Goal: Information Seeking & Learning: Learn about a topic

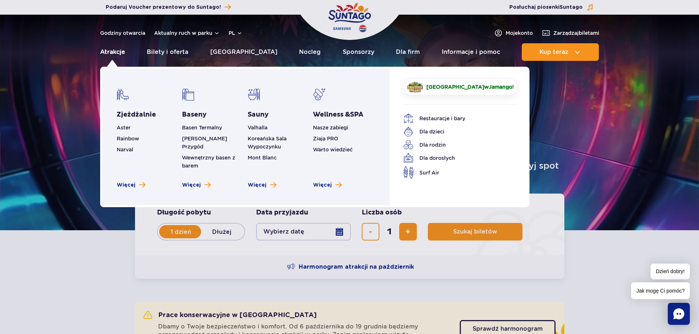
click at [113, 48] on link "Atrakcje" at bounding box center [112, 52] width 25 height 18
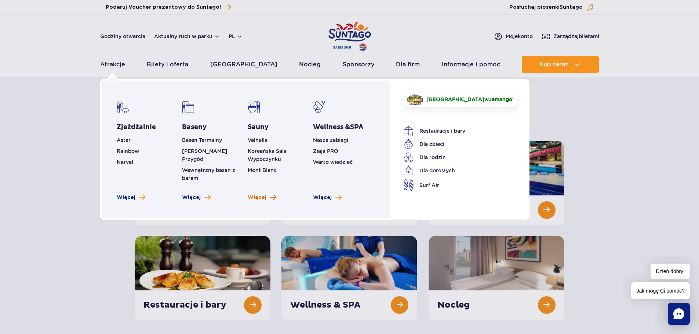
click at [261, 194] on span "Więcej" at bounding box center [257, 197] width 19 height 7
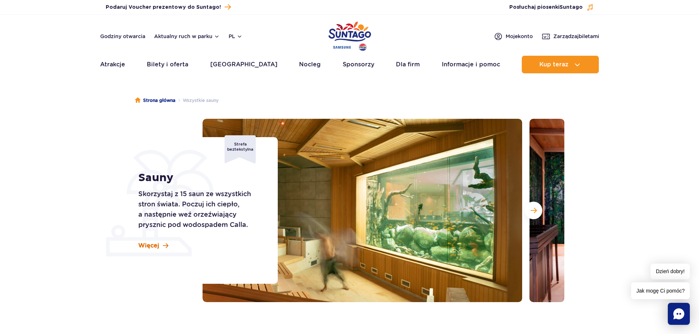
click at [157, 245] on span "Więcej" at bounding box center [148, 246] width 21 height 8
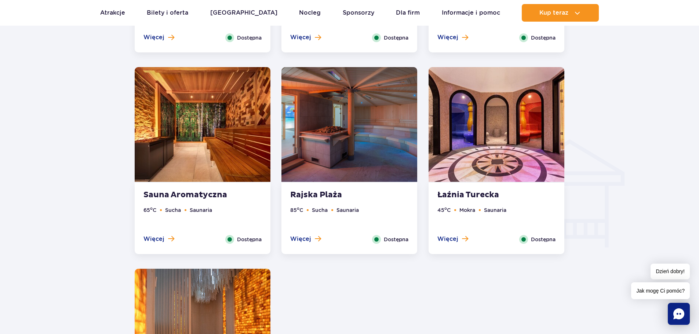
scroll to position [774, 0]
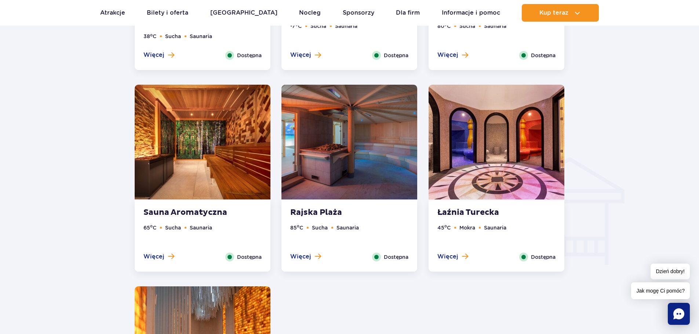
click at [478, 159] on img at bounding box center [497, 142] width 136 height 115
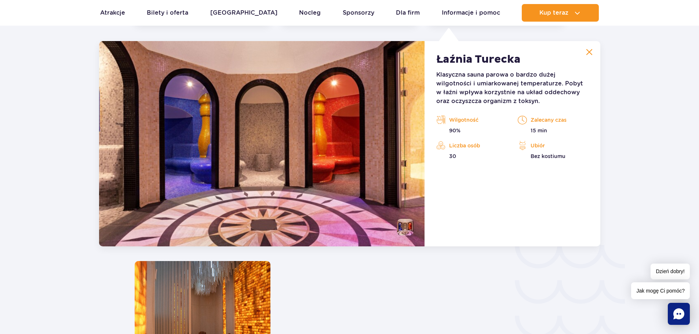
scroll to position [1018, 0]
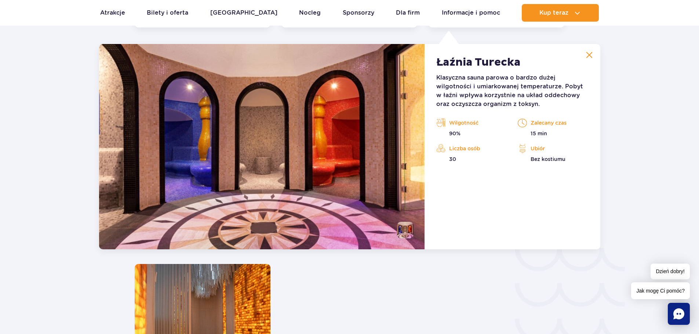
click at [594, 55] on button at bounding box center [589, 55] width 15 height 15
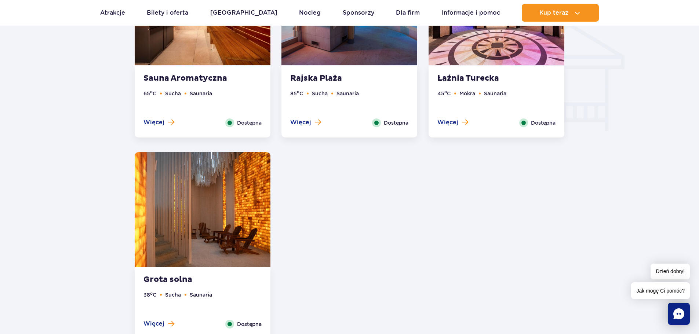
scroll to position [834, 0]
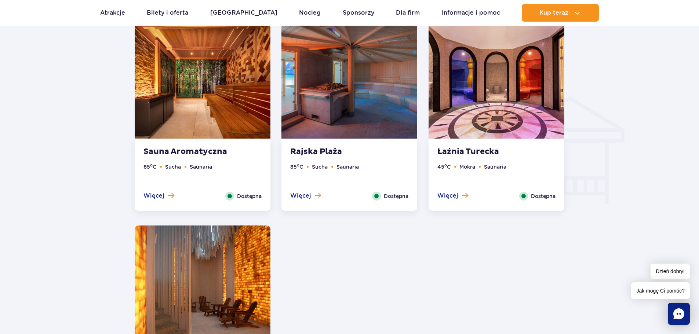
click at [249, 194] on span "Dostępna" at bounding box center [249, 196] width 25 height 8
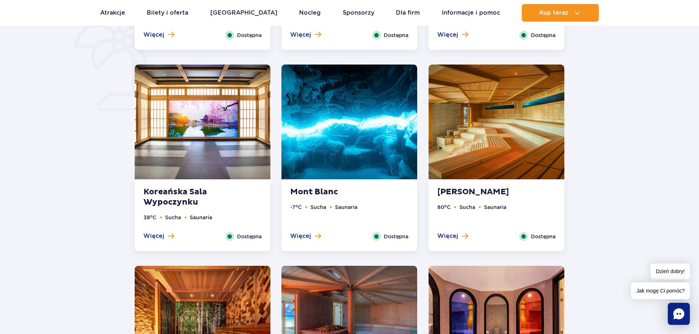
scroll to position [578, 0]
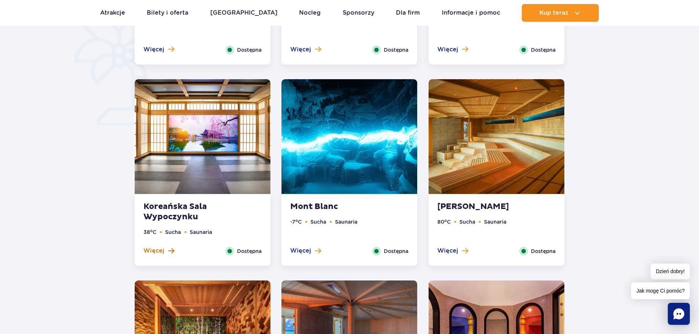
click at [156, 252] on span "Więcej" at bounding box center [153, 251] width 21 height 8
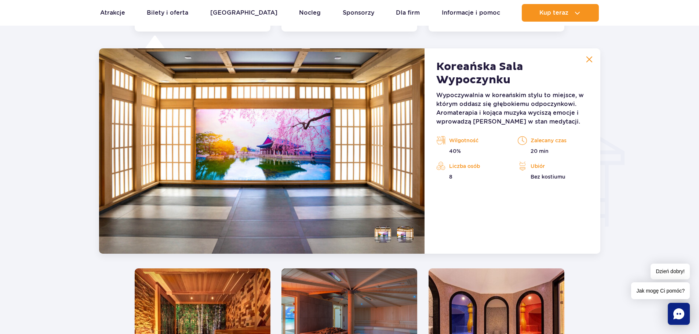
scroll to position [816, 0]
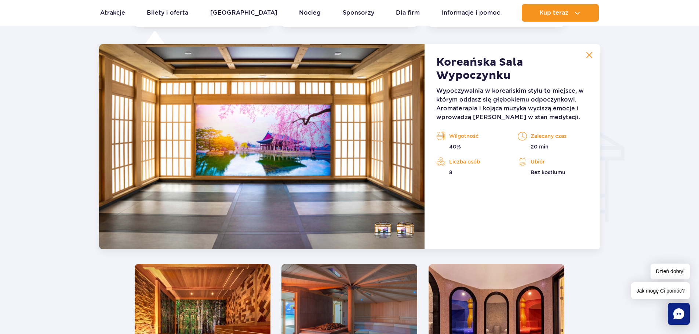
click at [382, 225] on li at bounding box center [383, 230] width 17 height 17
click at [403, 226] on li at bounding box center [405, 230] width 17 height 17
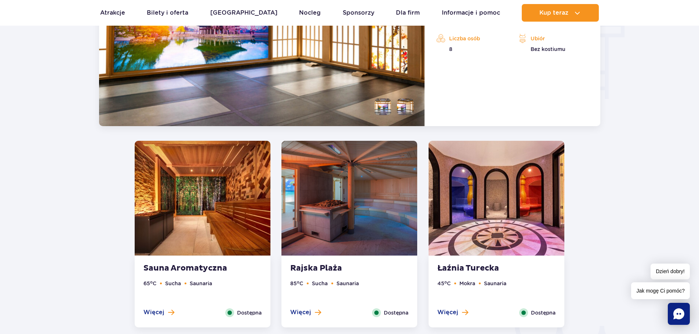
scroll to position [963, 0]
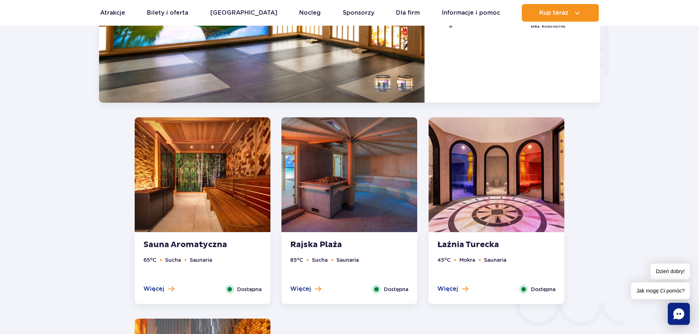
click at [306, 285] on ul "85 o C Sucha Saunaria" at bounding box center [349, 270] width 118 height 29
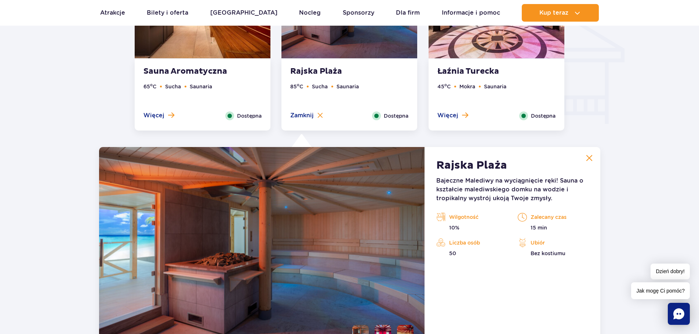
scroll to position [908, 0]
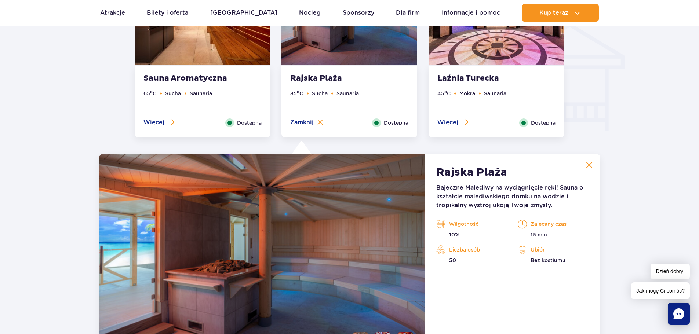
click at [589, 162] on img at bounding box center [589, 165] width 7 height 7
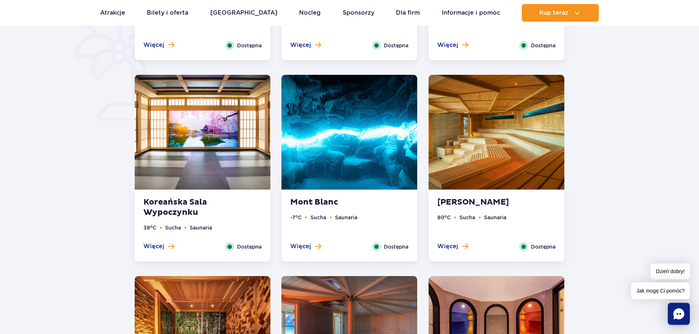
scroll to position [578, 0]
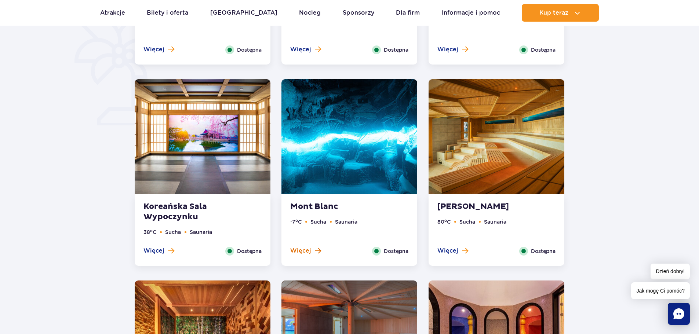
click at [305, 250] on span "Więcej" at bounding box center [300, 251] width 21 height 8
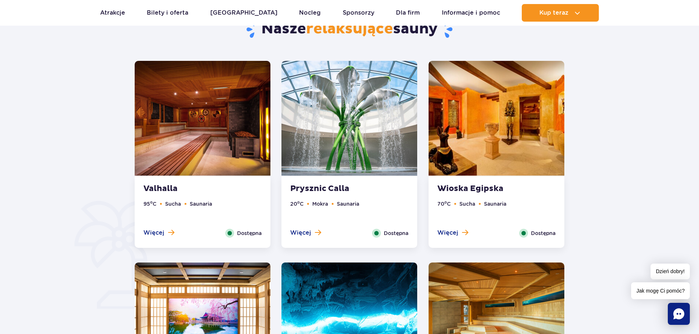
scroll to position [376, 0]
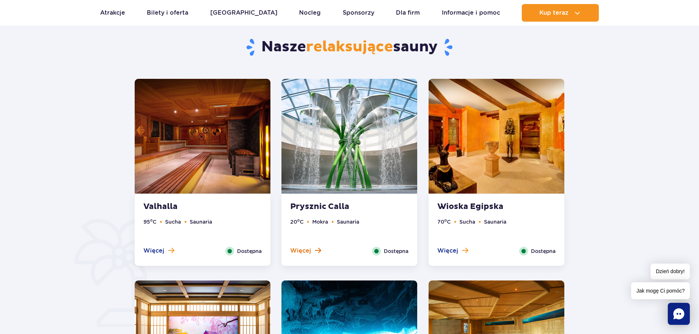
click at [304, 250] on span "Więcej" at bounding box center [300, 251] width 21 height 8
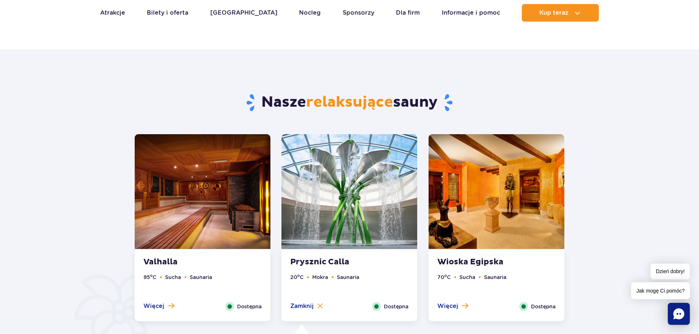
scroll to position [321, 0]
click at [161, 304] on span "Więcej" at bounding box center [153, 306] width 21 height 8
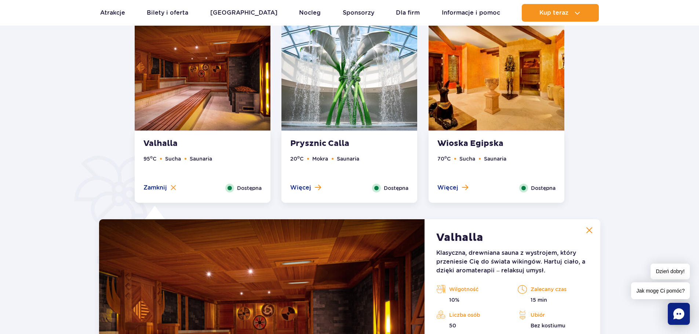
scroll to position [357, 0]
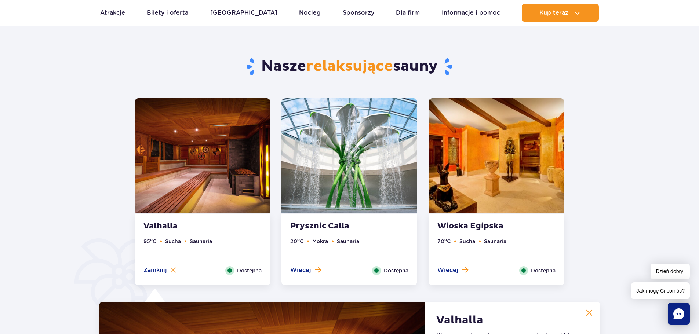
click at [170, 221] on strong "Valhalla" at bounding box center [187, 226] width 89 height 10
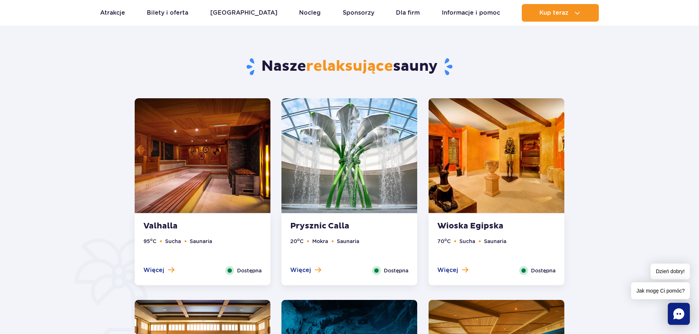
click at [158, 265] on ul "95 o C Sucha Saunaria" at bounding box center [202, 251] width 118 height 29
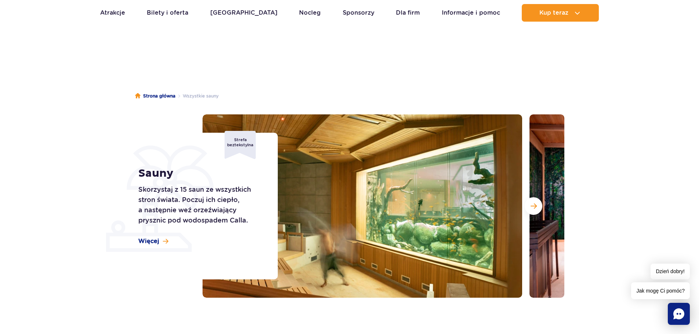
scroll to position [0, 0]
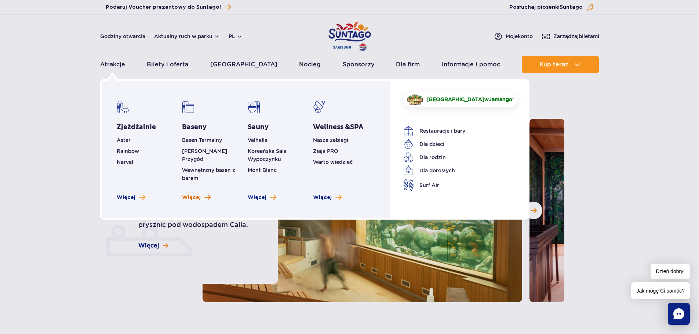
click at [195, 194] on span "Więcej" at bounding box center [191, 197] width 19 height 7
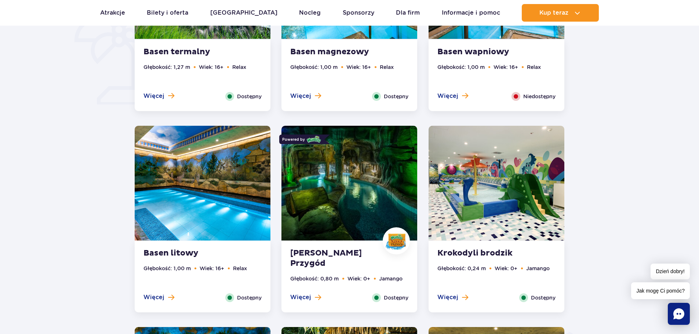
scroll to position [514, 0]
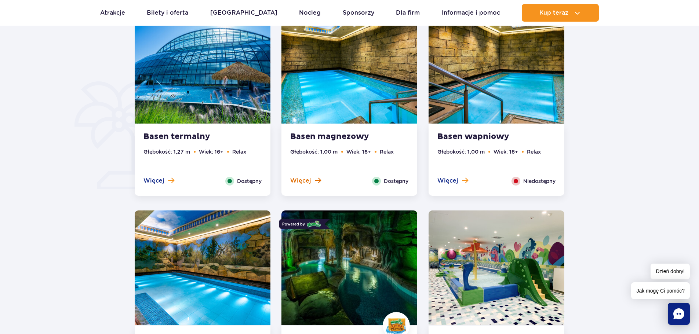
click at [305, 180] on span "Więcej" at bounding box center [300, 181] width 21 height 8
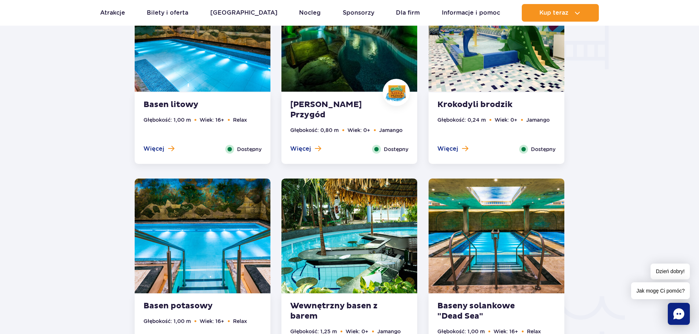
scroll to position [866, 0]
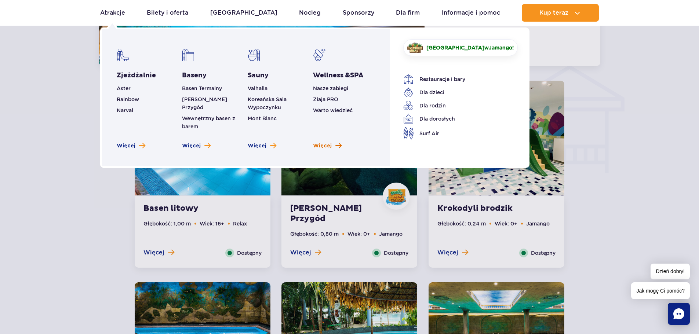
click at [326, 142] on span "Więcej" at bounding box center [322, 145] width 19 height 7
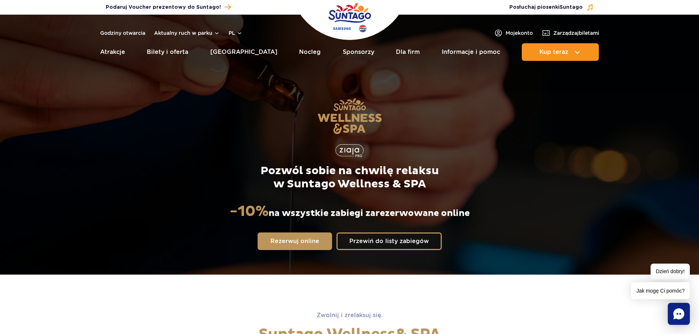
drag, startPoint x: 159, startPoint y: 148, endPoint x: 170, endPoint y: 152, distance: 12.2
click at [159, 148] on div "Pozwól sobie na chwilę relaksu w Suntago Wellness & SPA -10% na wszystkie zabie…" at bounding box center [350, 173] width 472 height 201
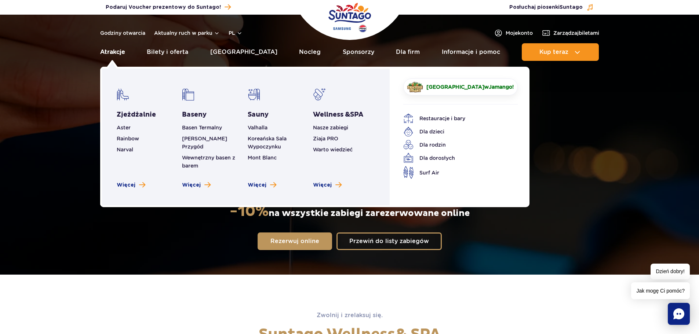
click at [108, 48] on link "Atrakcje" at bounding box center [112, 52] width 25 height 18
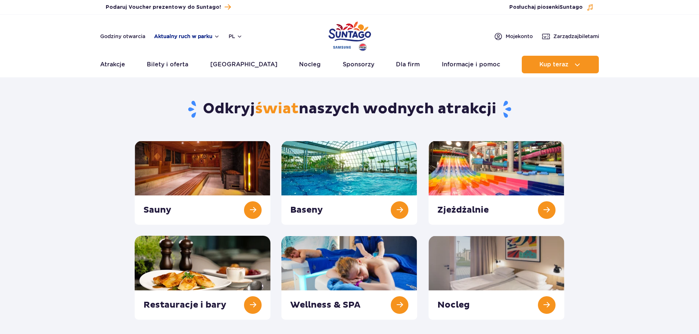
click at [183, 36] on button "Aktualny ruch w parku" at bounding box center [187, 36] width 66 height 6
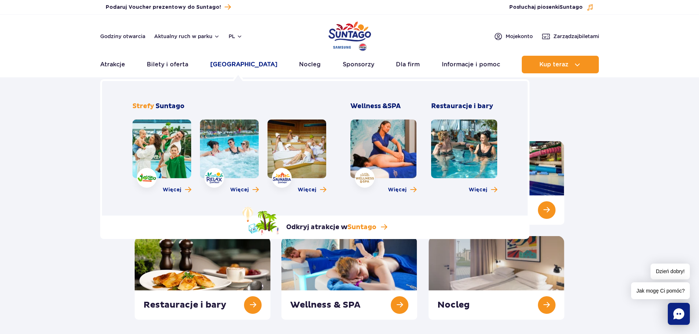
click at [243, 66] on link "[GEOGRAPHIC_DATA]" at bounding box center [243, 65] width 67 height 18
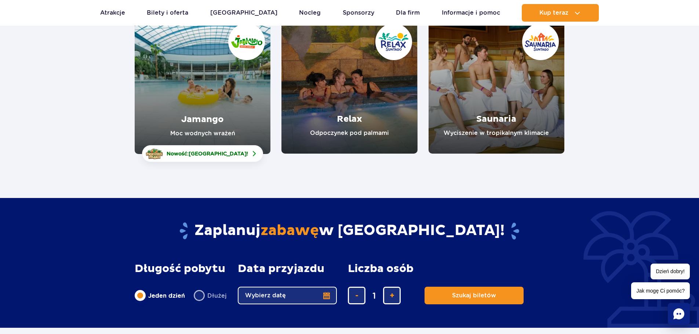
scroll to position [110, 0]
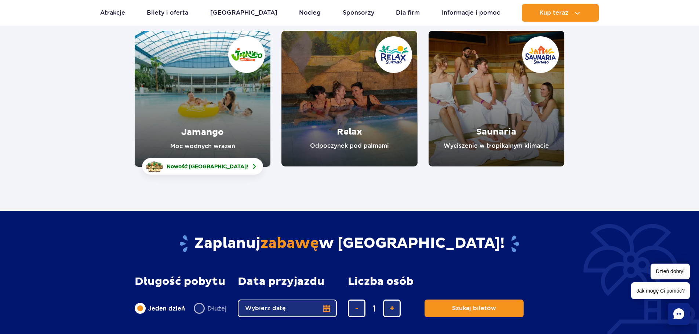
click at [352, 118] on link "Relax" at bounding box center [349, 99] width 136 height 136
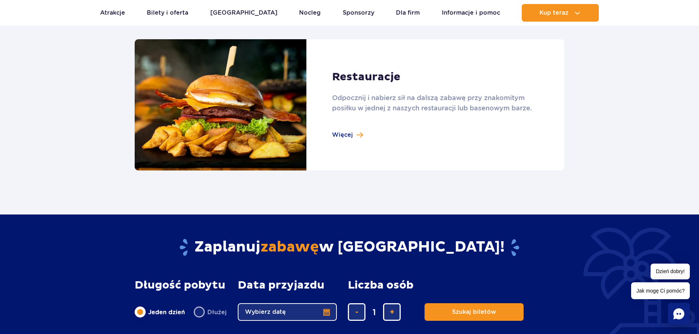
scroll to position [807, 0]
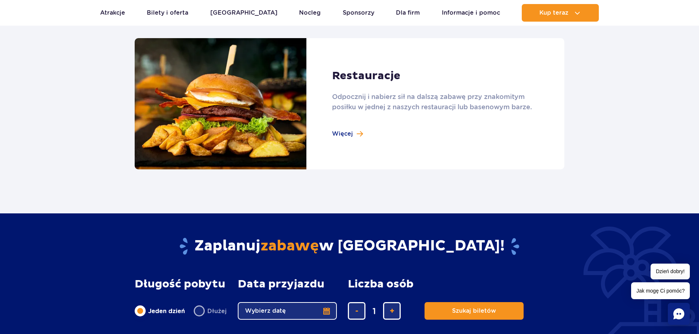
click at [344, 129] on link at bounding box center [350, 104] width 430 height 132
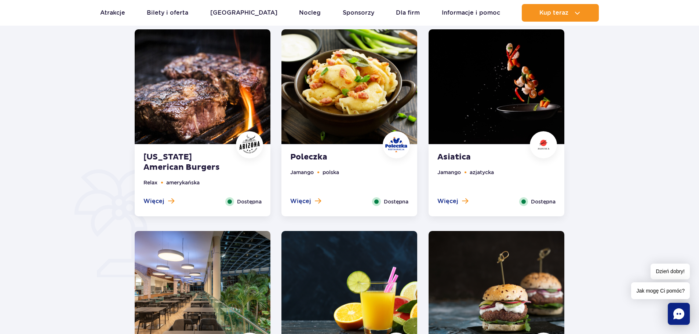
scroll to position [404, 0]
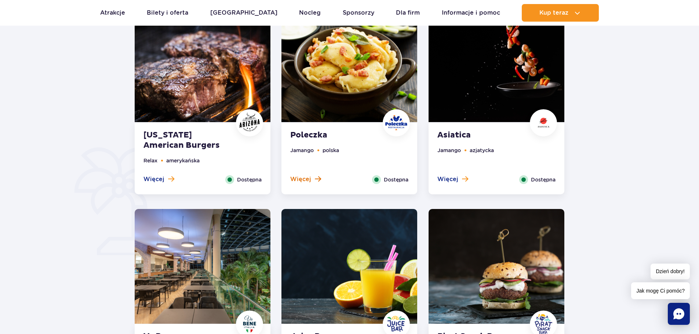
click at [302, 176] on span "Więcej" at bounding box center [300, 179] width 21 height 8
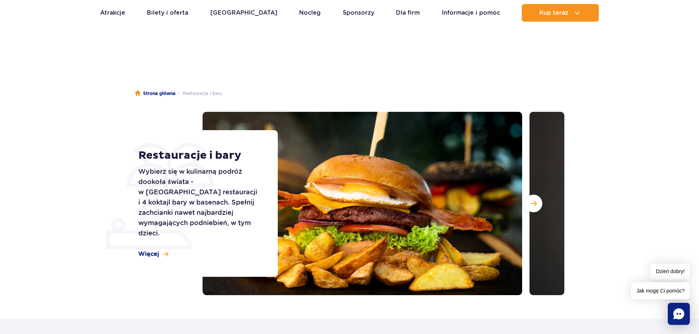
scroll to position [0, 0]
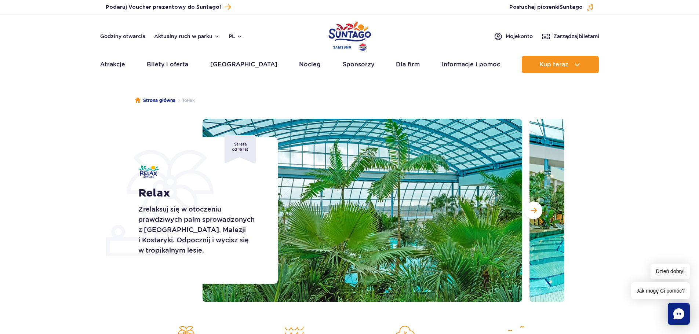
click at [176, 199] on h1 "Relax" at bounding box center [199, 193] width 123 height 13
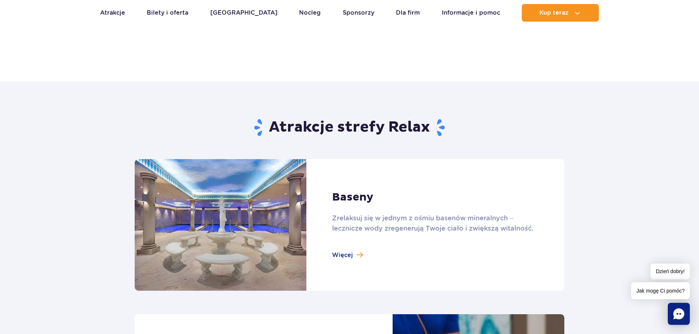
scroll to position [440, 0]
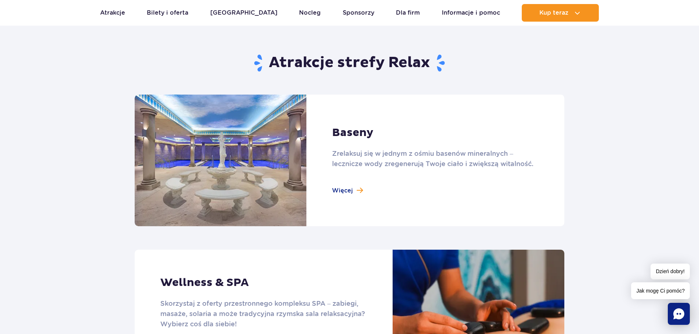
click at [346, 189] on link at bounding box center [350, 161] width 430 height 132
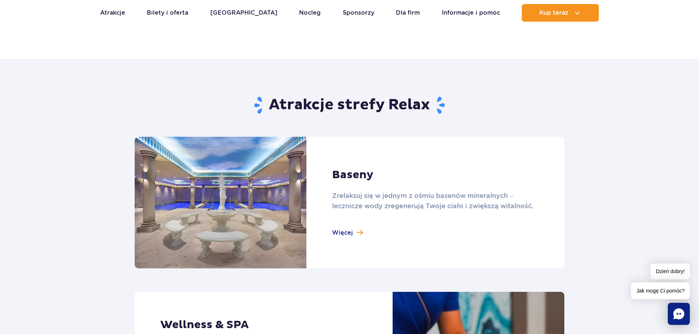
scroll to position [367, 0]
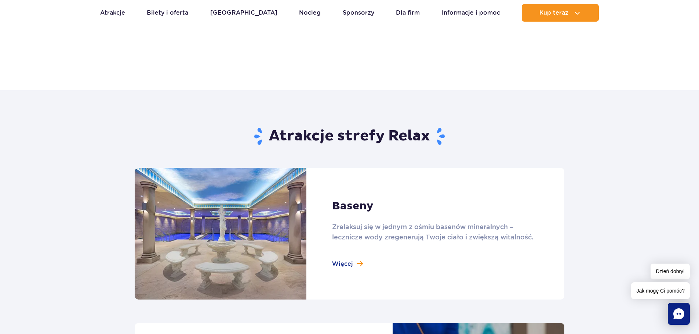
click at [349, 135] on h2 "Atrakcje strefy Relax" at bounding box center [350, 136] width 430 height 19
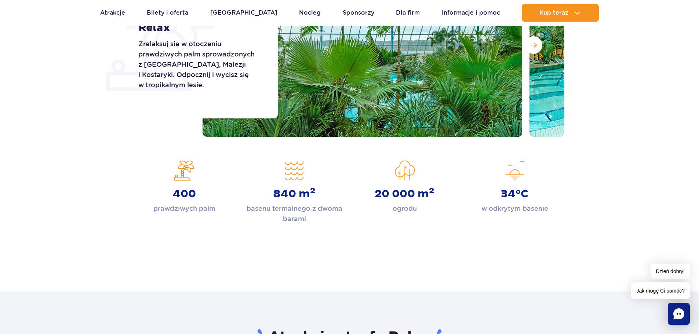
scroll to position [73, 0]
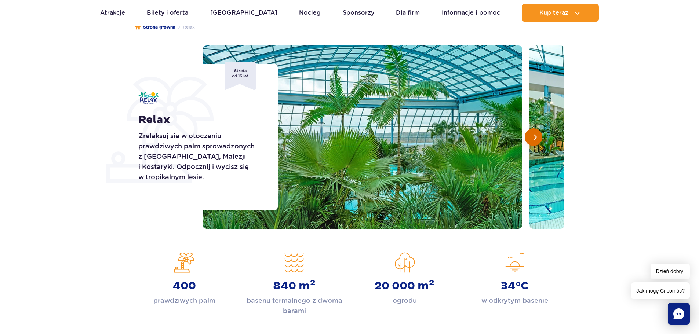
click at [535, 139] on span "Następny slajd" at bounding box center [534, 137] width 6 height 7
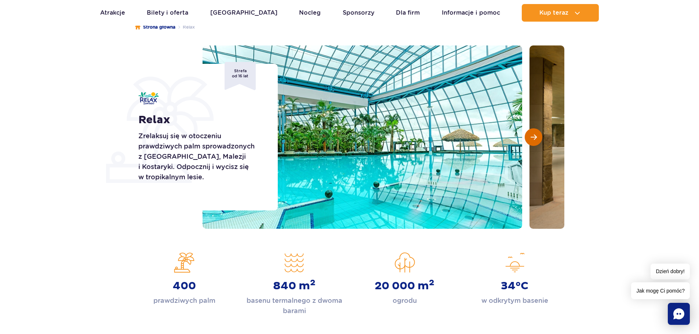
click at [535, 139] on span "Następny slajd" at bounding box center [534, 137] width 6 height 7
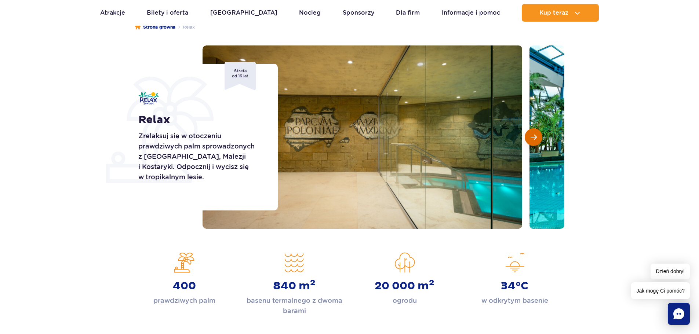
click at [535, 139] on span "Następny slajd" at bounding box center [534, 137] width 6 height 7
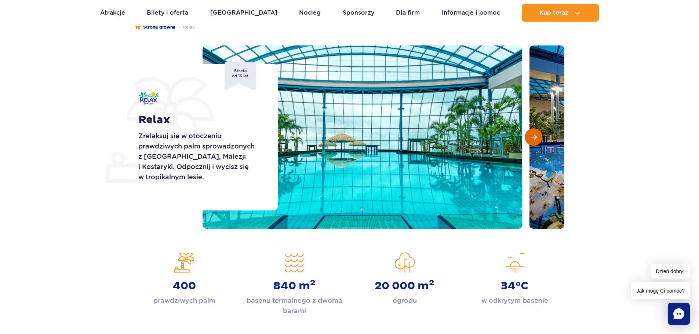
click at [535, 139] on span "Następny slajd" at bounding box center [534, 137] width 6 height 7
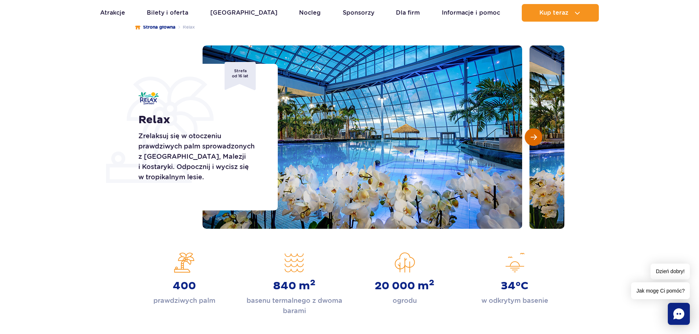
click at [535, 139] on span "Następny slajd" at bounding box center [534, 137] width 6 height 7
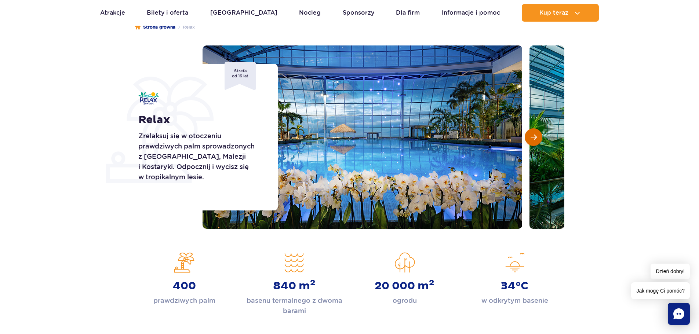
click at [535, 139] on span "Następny slajd" at bounding box center [534, 137] width 6 height 7
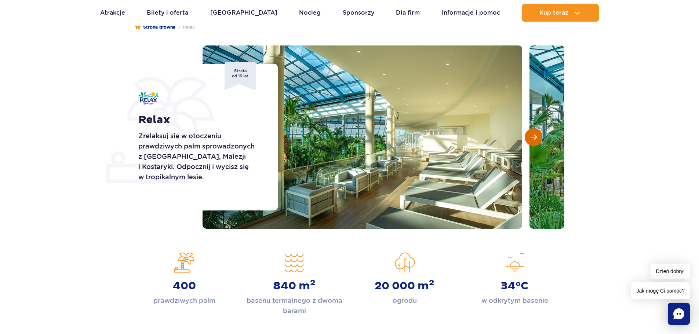
click at [535, 139] on span "Następny slajd" at bounding box center [534, 137] width 6 height 7
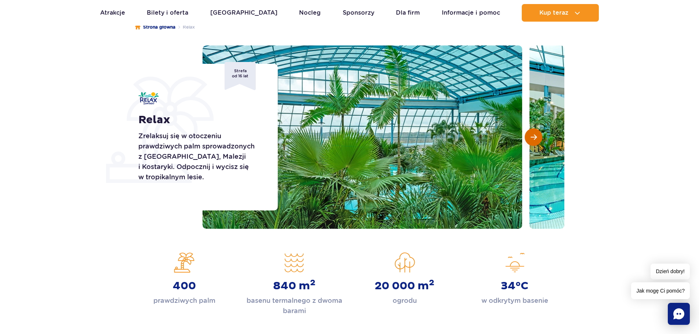
click at [535, 139] on span "Następny slajd" at bounding box center [534, 137] width 6 height 7
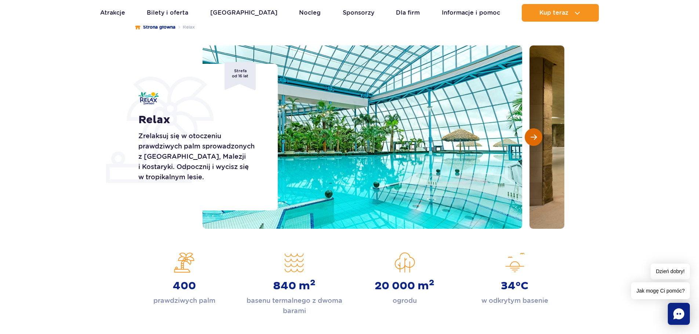
click at [535, 139] on span "Następny slajd" at bounding box center [534, 137] width 6 height 7
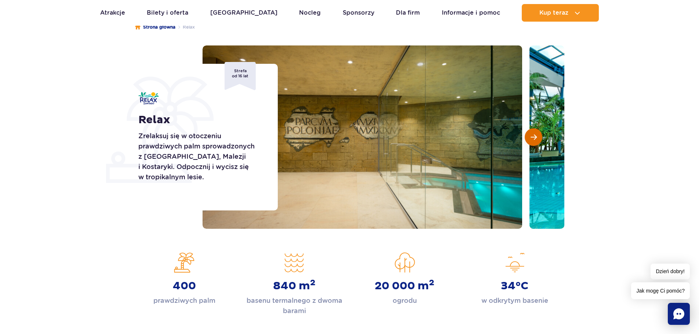
click at [535, 139] on span "Następny slajd" at bounding box center [534, 137] width 6 height 7
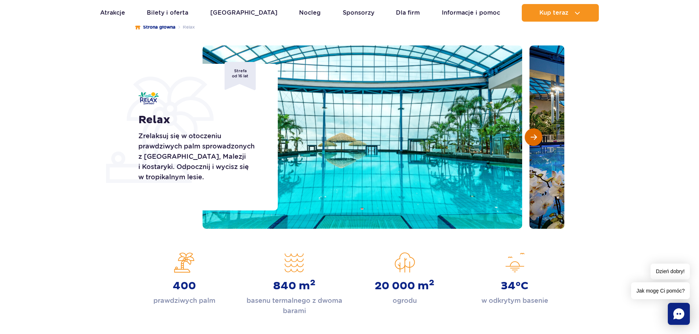
click at [535, 139] on span "Następny slajd" at bounding box center [534, 137] width 6 height 7
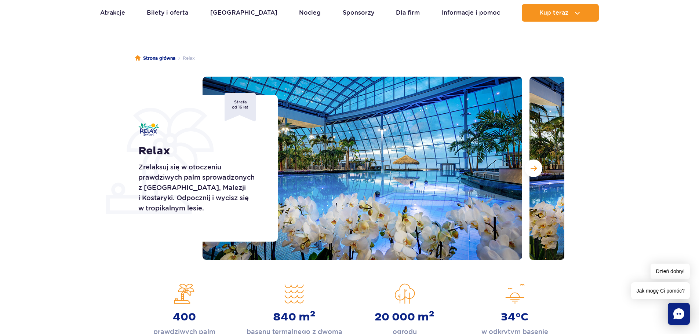
scroll to position [0, 0]
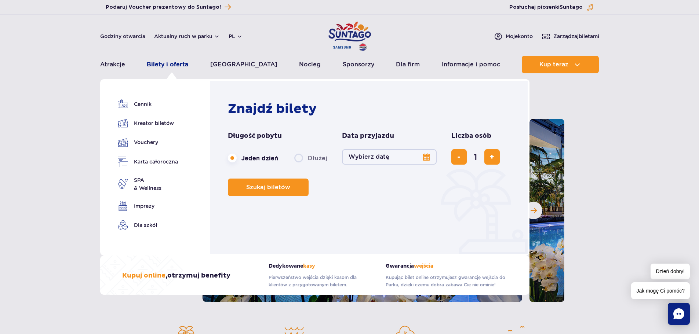
click at [176, 61] on link "Bilety i oferta" at bounding box center [167, 65] width 41 height 18
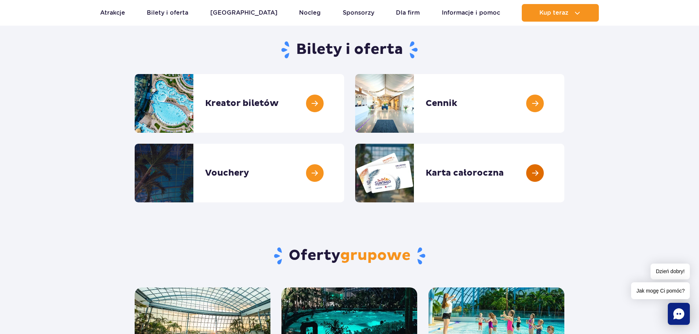
scroll to position [73, 0]
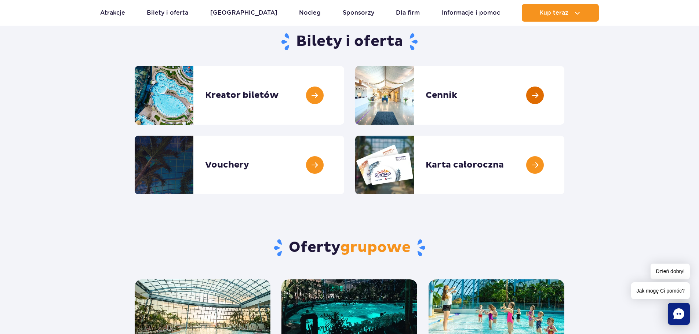
click at [564, 94] on link at bounding box center [564, 95] width 0 height 59
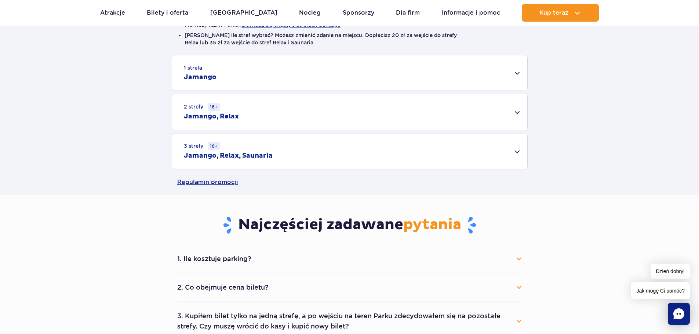
scroll to position [220, 0]
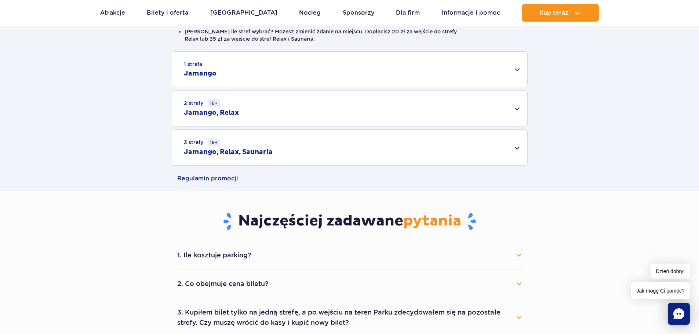
click at [515, 150] on div "3 strefy 16+ Jamango, Relax, Saunaria" at bounding box center [349, 148] width 355 height 36
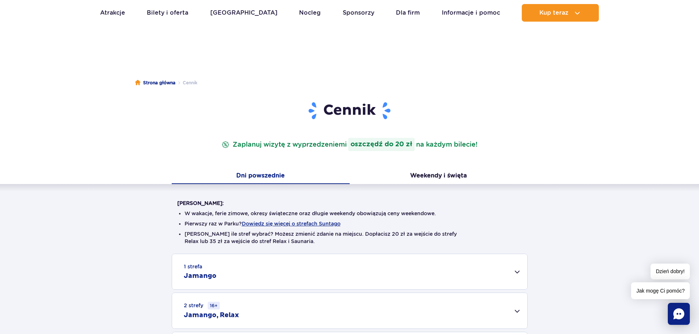
scroll to position [0, 0]
